Goal: Task Accomplishment & Management: Manage account settings

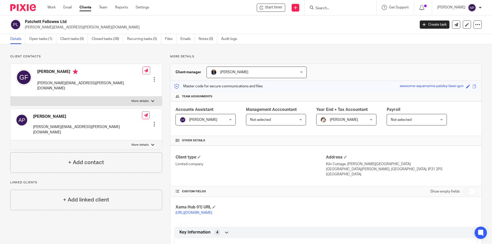
click at [324, 8] on input "Search" at bounding box center [338, 8] width 46 height 5
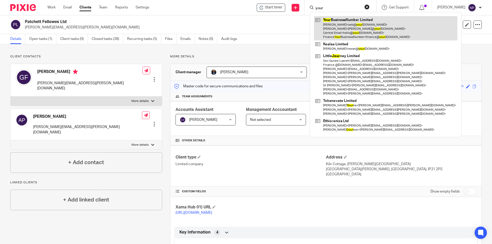
type input "your"
click at [347, 33] on link at bounding box center [386, 28] width 144 height 24
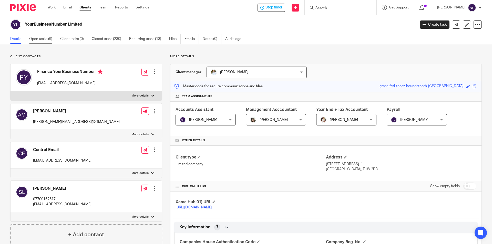
click at [40, 41] on link "Open tasks (9)" at bounding box center [42, 39] width 27 height 10
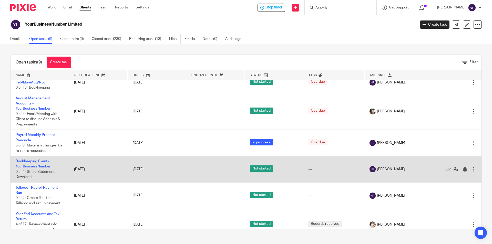
scroll to position [110, 0]
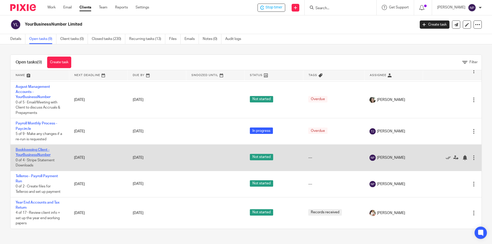
click at [41, 155] on link "Bookkeeping Client - YourBusinessNumber" at bounding box center [33, 152] width 35 height 9
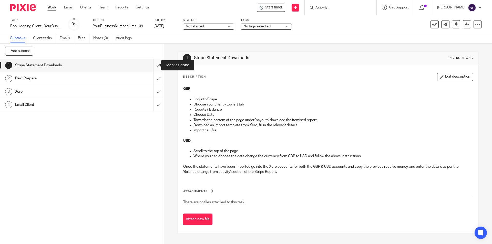
click at [156, 66] on input "submit" at bounding box center [82, 65] width 164 height 13
click at [155, 80] on input "submit" at bounding box center [82, 78] width 164 height 13
click at [154, 88] on input "submit" at bounding box center [82, 91] width 164 height 13
click at [153, 100] on input "submit" at bounding box center [82, 104] width 164 height 13
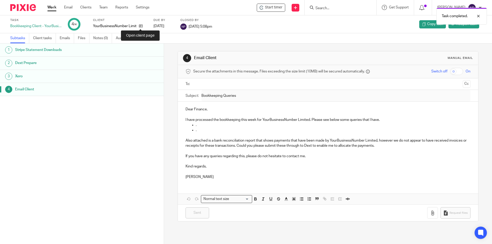
click at [143, 27] on div "YourBusinessNumber Limited" at bounding box center [120, 26] width 54 height 5
click at [143, 26] on div "YourBusinessNumber Limited" at bounding box center [120, 26] width 54 height 5
click at [139, 26] on icon at bounding box center [141, 26] width 4 height 4
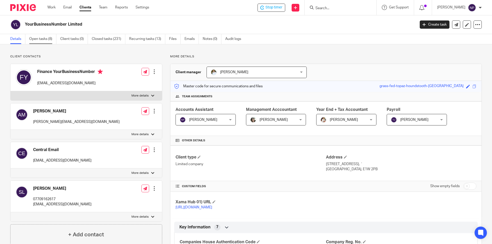
click at [43, 42] on link "Open tasks (8)" at bounding box center [42, 39] width 27 height 10
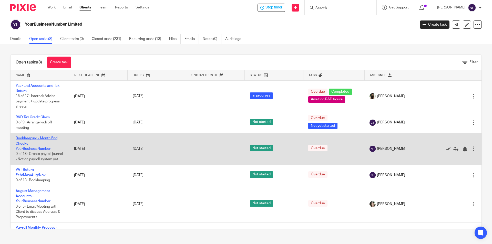
click at [41, 138] on link "Bookkeeping - Month End Checks - YourBusinessNumber" at bounding box center [37, 144] width 42 height 14
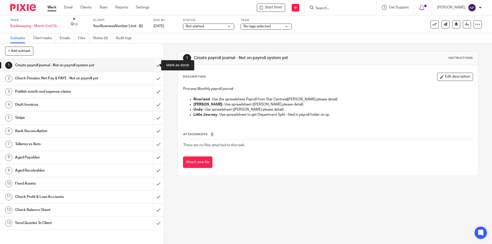
click at [155, 64] on input "submit" at bounding box center [82, 65] width 164 height 13
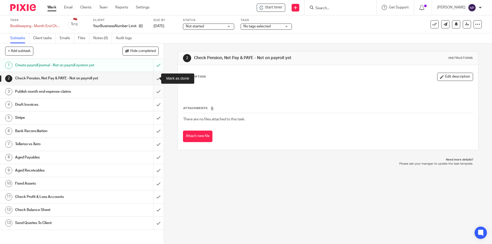
drag, startPoint x: 156, startPoint y: 76, endPoint x: 154, endPoint y: 87, distance: 11.6
click at [156, 77] on input "submit" at bounding box center [82, 78] width 164 height 13
click at [154, 92] on input "submit" at bounding box center [82, 91] width 164 height 13
click at [154, 105] on input "submit" at bounding box center [82, 104] width 164 height 13
click at [153, 117] on input "submit" at bounding box center [82, 118] width 164 height 13
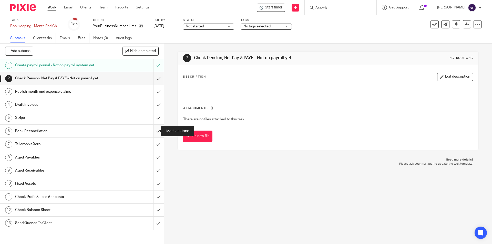
click at [153, 131] on input "submit" at bounding box center [82, 131] width 164 height 13
click at [152, 142] on input "submit" at bounding box center [82, 144] width 164 height 13
drag, startPoint x: 154, startPoint y: 157, endPoint x: 154, endPoint y: 166, distance: 9.5
click at [154, 157] on input "submit" at bounding box center [82, 157] width 164 height 13
click at [154, 168] on input "submit" at bounding box center [82, 170] width 164 height 13
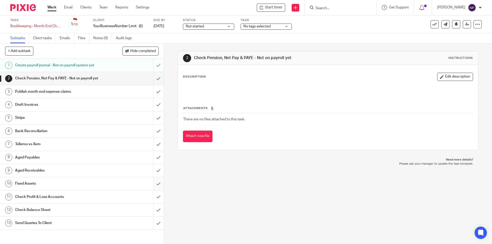
click at [153, 179] on input "submit" at bounding box center [82, 183] width 164 height 13
click at [153, 198] on input "submit" at bounding box center [82, 197] width 164 height 13
click at [155, 208] on input "submit" at bounding box center [82, 210] width 164 height 13
click at [151, 222] on input "submit" at bounding box center [82, 223] width 164 height 13
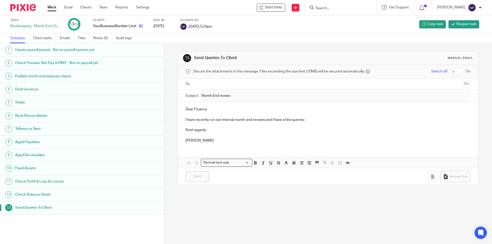
click at [138, 26] on link at bounding box center [139, 26] width 6 height 5
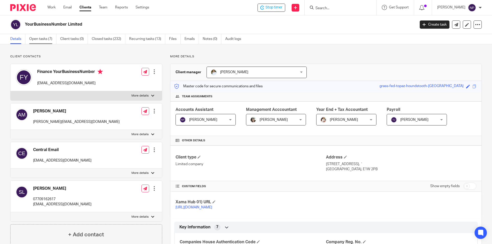
click at [37, 40] on link "Open tasks (7)" at bounding box center [42, 39] width 27 height 10
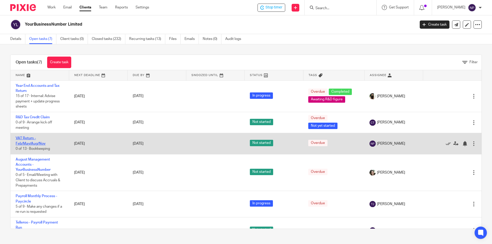
click at [25, 142] on link "VAT Return - Feb/May/Aug/Nov" at bounding box center [31, 141] width 30 height 9
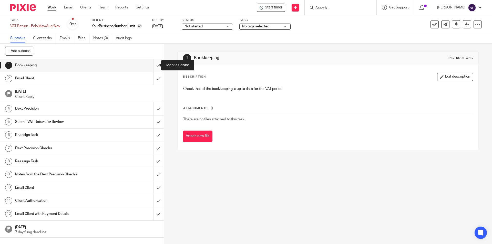
click at [154, 67] on input "submit" at bounding box center [82, 65] width 164 height 13
click at [155, 83] on input "submit" at bounding box center [82, 78] width 164 height 13
